Goal: Task Accomplishment & Management: Manage account settings

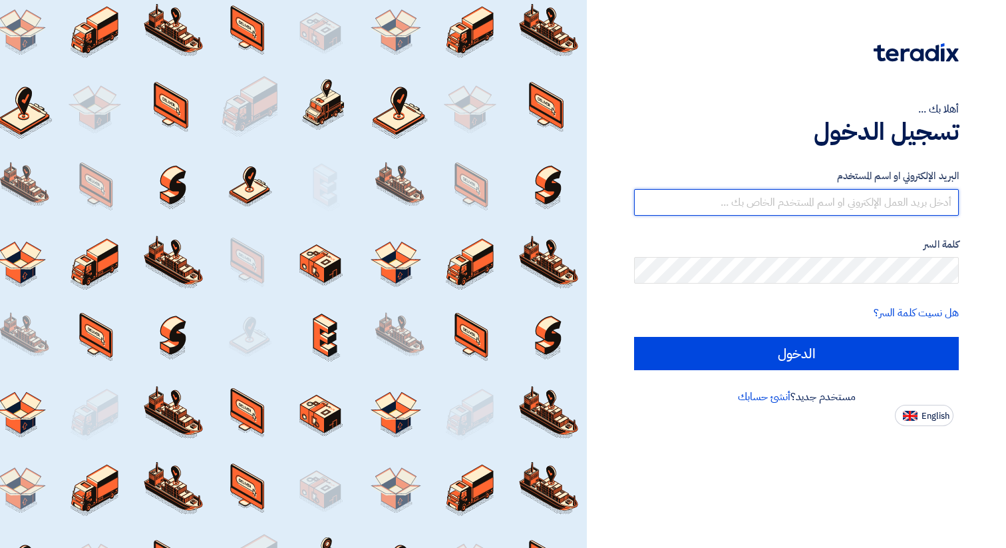
click at [760, 203] on input "text" at bounding box center [796, 202] width 325 height 27
type input "menna.mk@oec-eg.com"
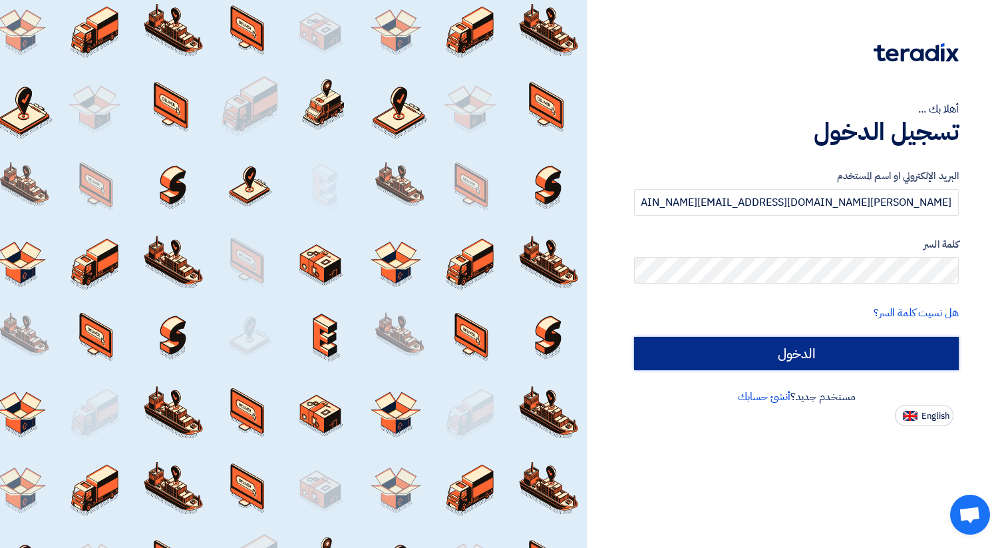
click at [763, 357] on input "الدخول" at bounding box center [796, 353] width 325 height 33
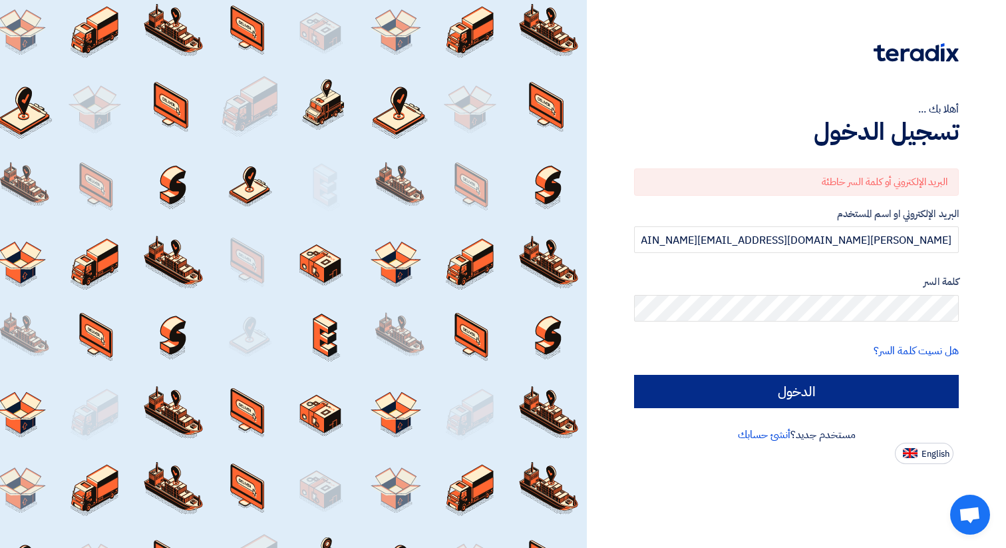
click at [808, 391] on input "الدخول" at bounding box center [796, 391] width 325 height 33
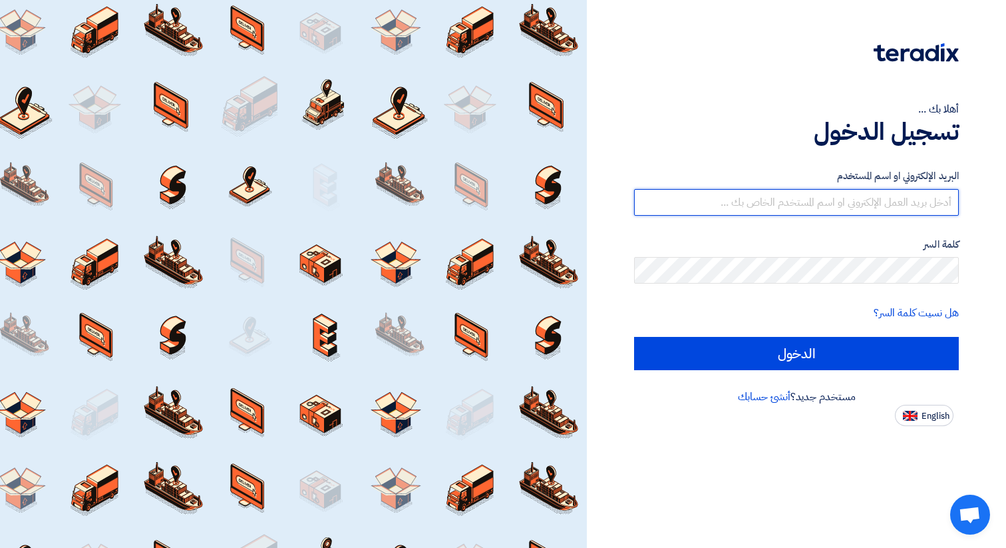
click at [794, 191] on input "text" at bounding box center [796, 202] width 325 height 27
type input "[DOMAIN_NAME][EMAIL_ADDRESS][DOMAIN_NAME]"
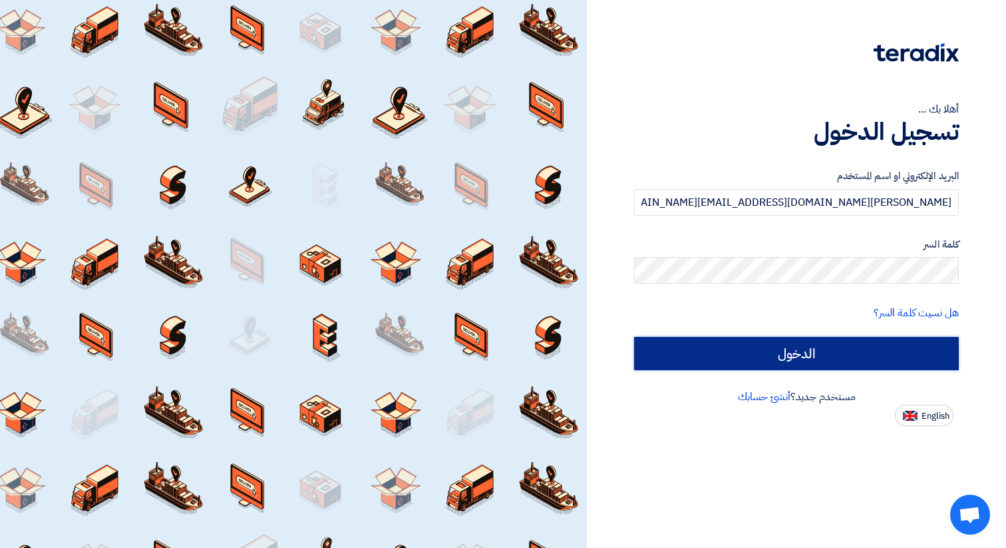
click at [760, 352] on input "الدخول" at bounding box center [796, 353] width 325 height 33
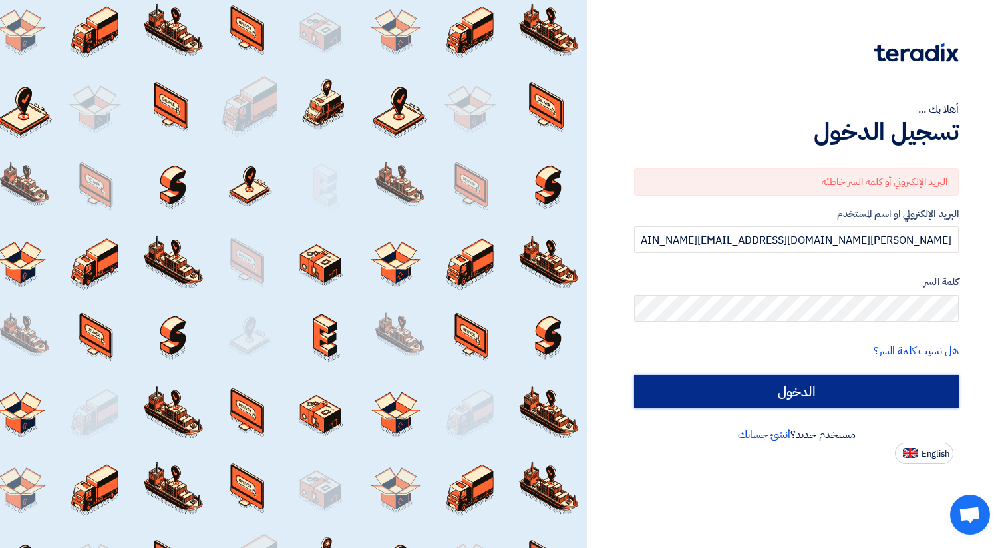
click at [808, 392] on input "الدخول" at bounding box center [796, 391] width 325 height 33
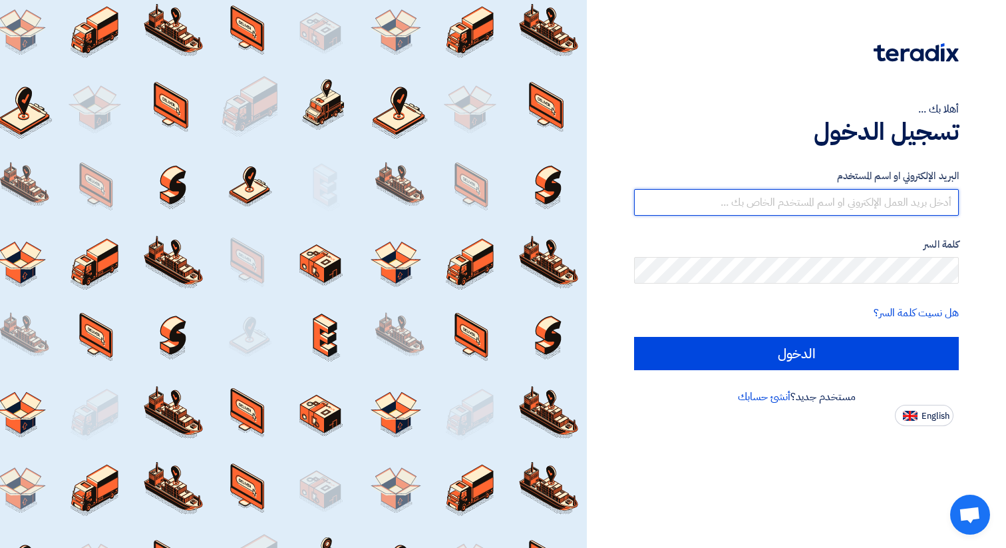
click at [787, 203] on input "text" at bounding box center [796, 202] width 325 height 27
type input "[PERSON_NAME][DOMAIN_NAME][EMAIL_ADDRESS][DOMAIN_NAME]"
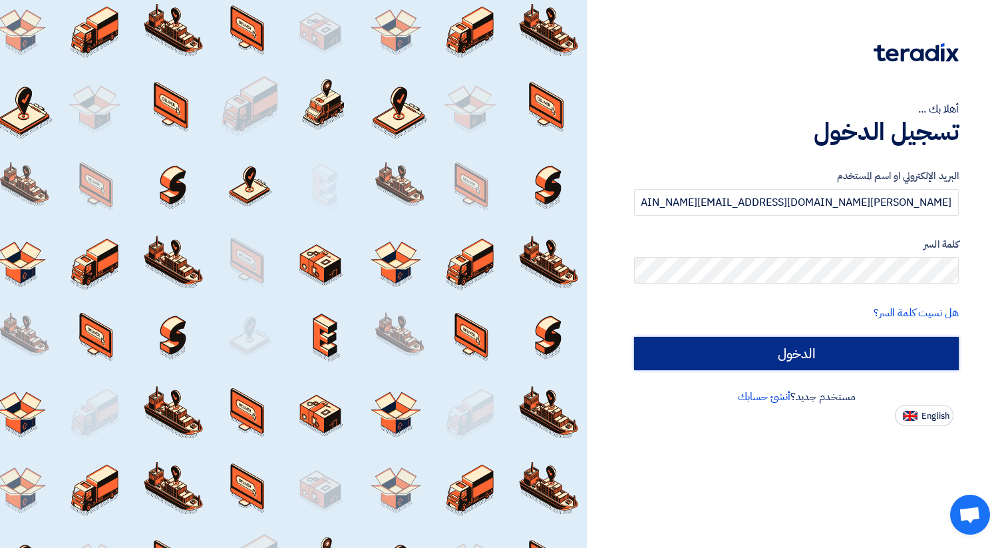
click at [812, 359] on input "الدخول" at bounding box center [796, 353] width 325 height 33
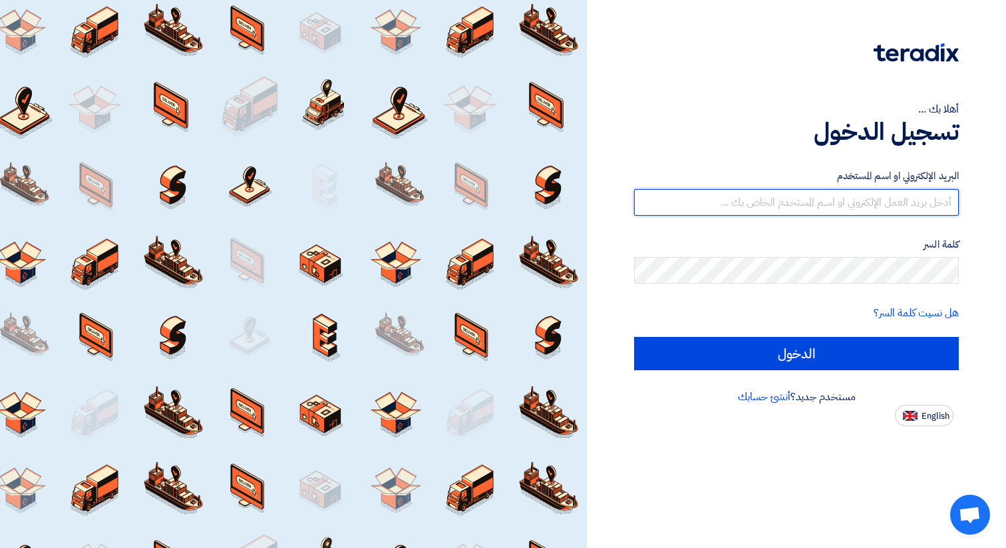
click at [763, 192] on input "text" at bounding box center [796, 202] width 325 height 27
type input "[DOMAIN_NAME][EMAIL_ADDRESS][DOMAIN_NAME]"
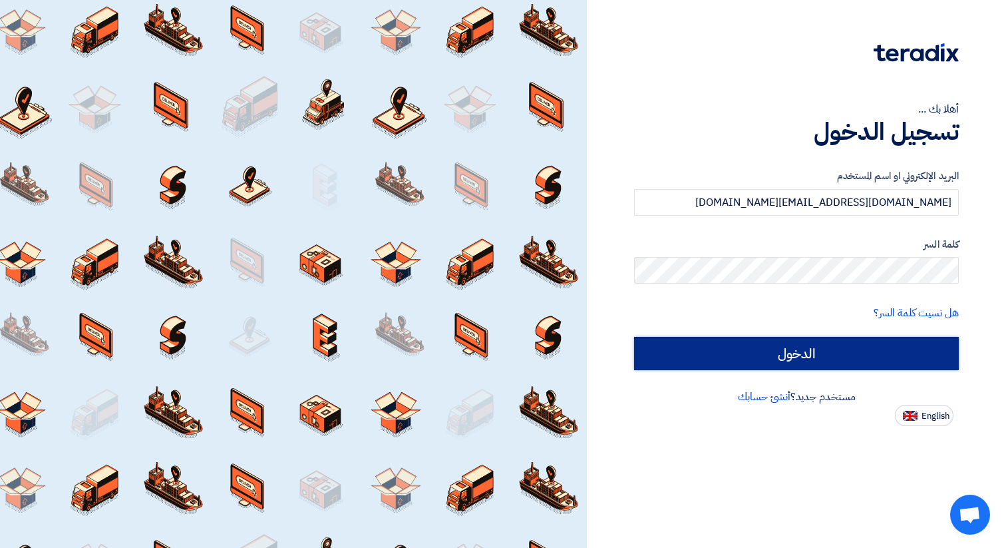
click at [768, 345] on input "الدخول" at bounding box center [796, 353] width 325 height 33
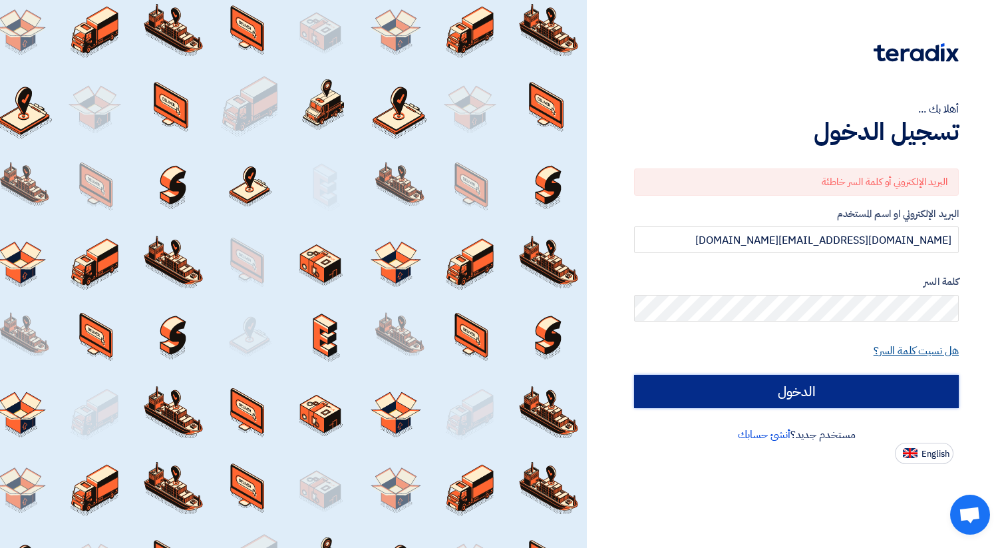
click at [901, 350] on link "هل نسيت كلمة السر؟" at bounding box center [916, 351] width 85 height 16
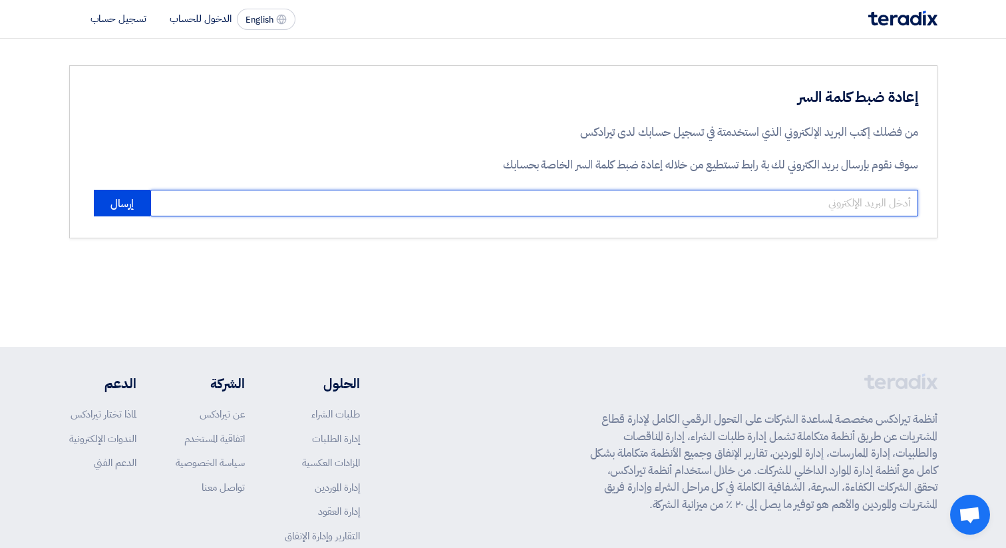
click at [861, 196] on input "email" at bounding box center [534, 203] width 768 height 27
type input "[DOMAIN_NAME][EMAIL_ADDRESS][DOMAIN_NAME]"
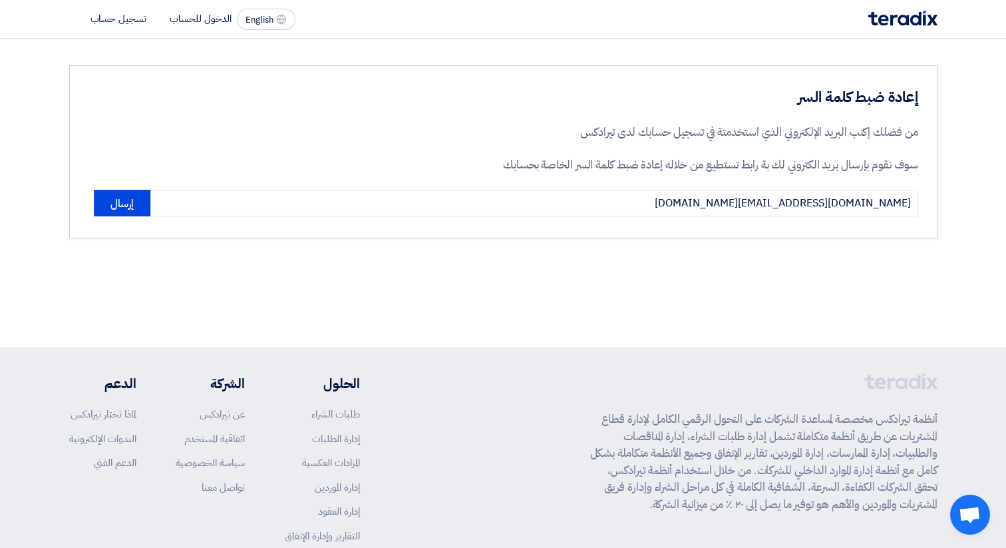
click at [689, 287] on div "إعادة ضبط كلمة السر من فضلك إكتب البريد الإلكتروني الذي استخدمتة في تسجيل حسابك…" at bounding box center [503, 193] width 1006 height 308
click at [131, 198] on button "إرسال" at bounding box center [122, 203] width 57 height 27
click at [133, 204] on button "إرسال" at bounding box center [122, 203] width 57 height 27
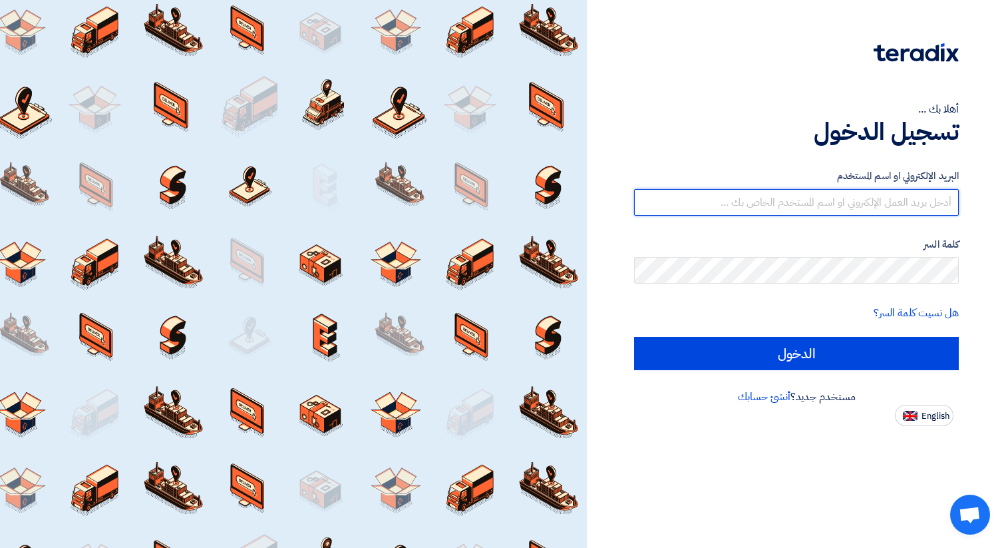
click at [759, 213] on input "text" at bounding box center [796, 202] width 325 height 27
type input "[DOMAIN_NAME][EMAIL_ADDRESS][DOMAIN_NAME]"
click at [778, 215] on input "[DOMAIN_NAME][EMAIL_ADDRESS][DOMAIN_NAME]" at bounding box center [796, 202] width 325 height 27
